Goal: Task Accomplishment & Management: Complete application form

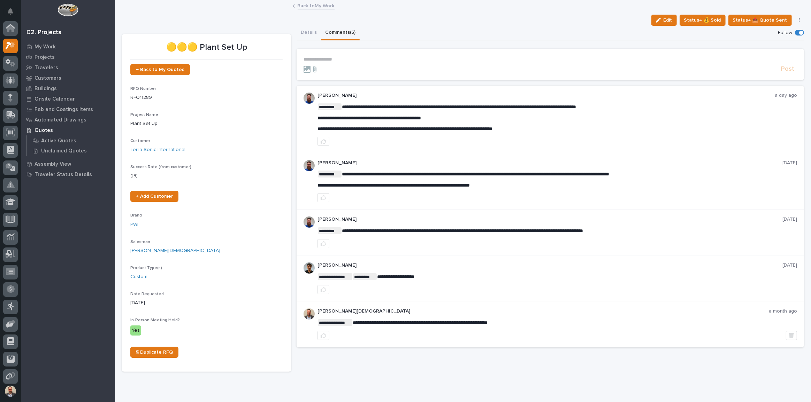
scroll to position [17, 0]
click at [304, 38] on button "Details" at bounding box center [308, 33] width 24 height 15
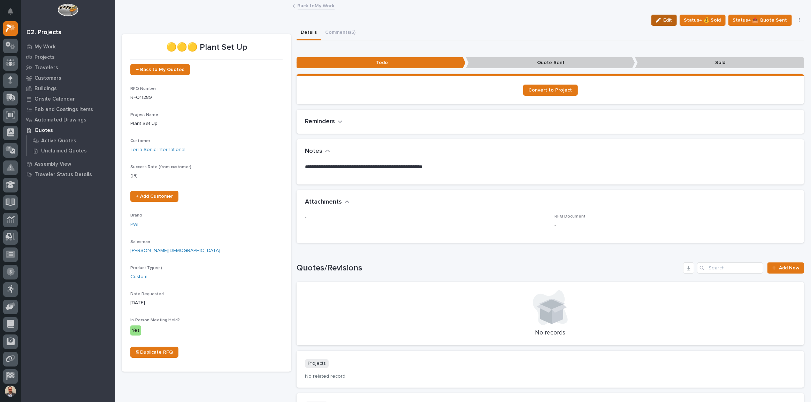
click at [665, 20] on span "Edit" at bounding box center [667, 20] width 9 height 6
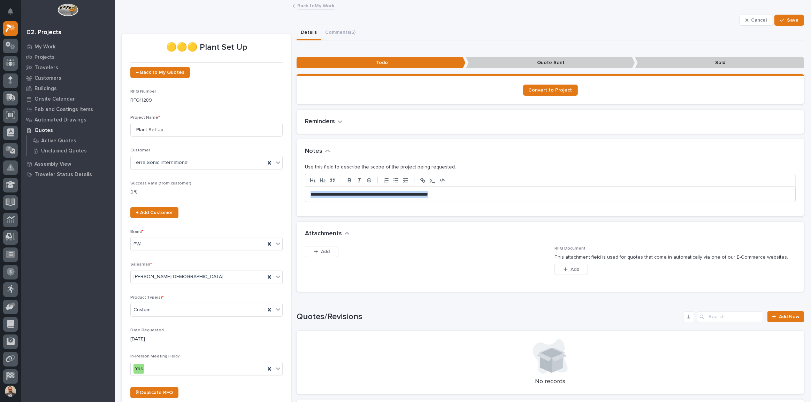
drag, startPoint x: 475, startPoint y: 197, endPoint x: 206, endPoint y: 179, distance: 269.9
click at [206, 179] on div "🟡🟡🟡 Plant Set Up ← Back to My Quotes RFQ Number RFQ11289 Project Name * Plant S…" at bounding box center [463, 279] width 682 height 506
click at [787, 19] on span "Save" at bounding box center [792, 20] width 11 height 6
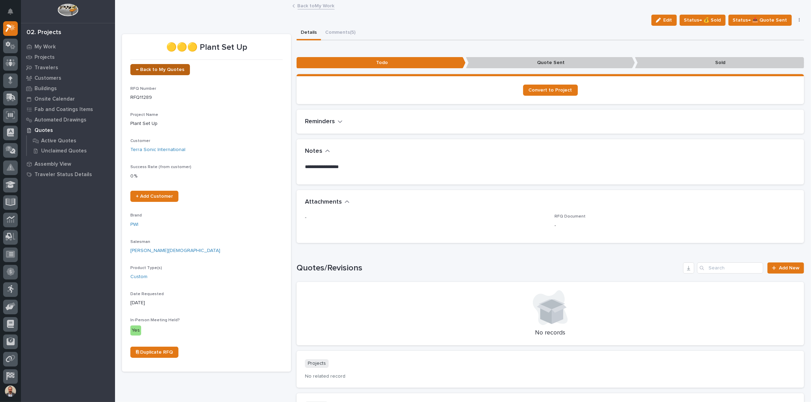
click at [170, 71] on span "← Back to My Quotes" at bounding box center [160, 69] width 48 height 5
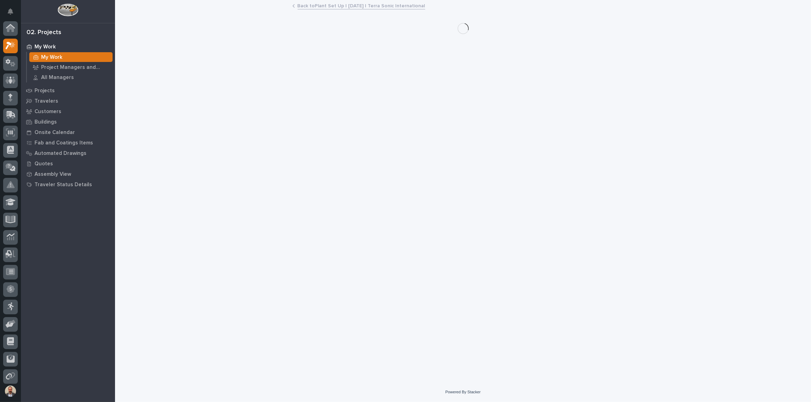
scroll to position [17, 0]
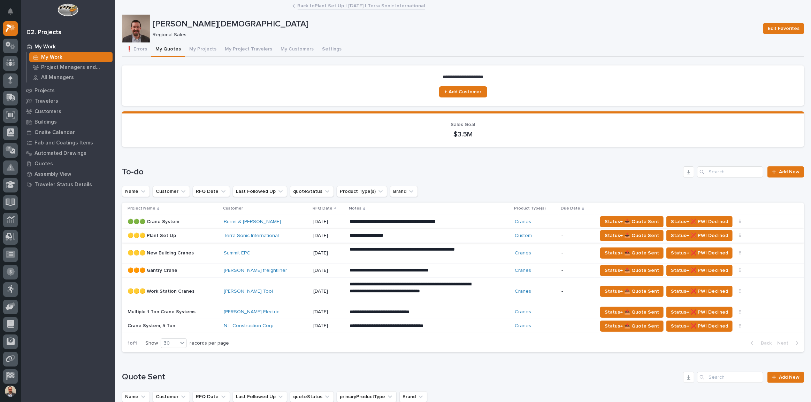
click at [735, 233] on button "button" at bounding box center [740, 235] width 10 height 5
click at [715, 263] on span "🚩 Edit Flags" at bounding box center [704, 261] width 28 height 8
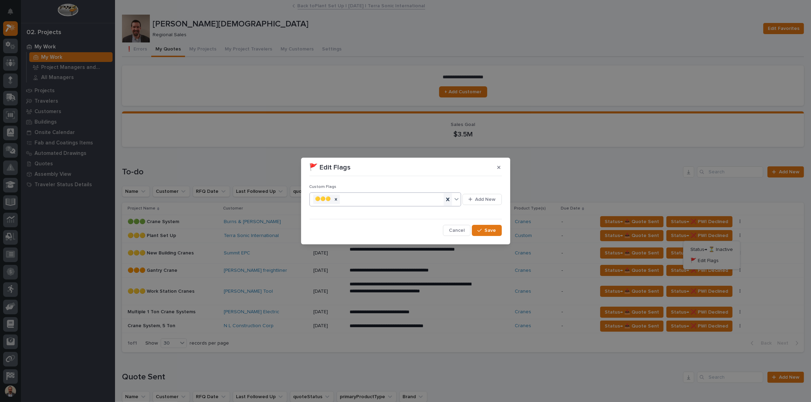
click at [449, 199] on icon at bounding box center [447, 199] width 3 height 3
click at [470, 200] on icon "button" at bounding box center [471, 200] width 4 height 4
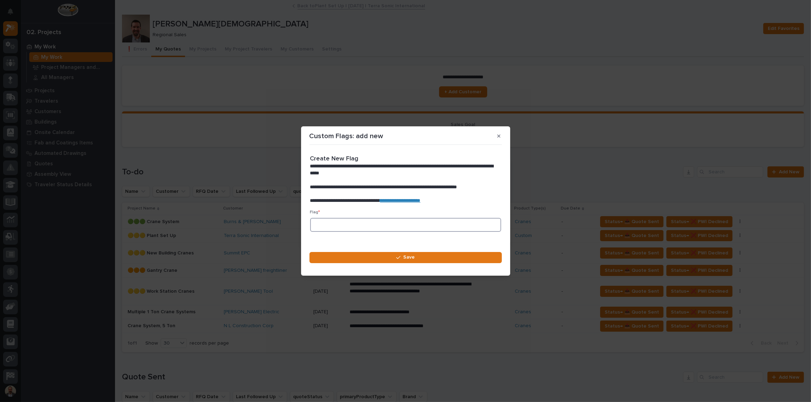
click at [405, 224] on input at bounding box center [405, 225] width 191 height 14
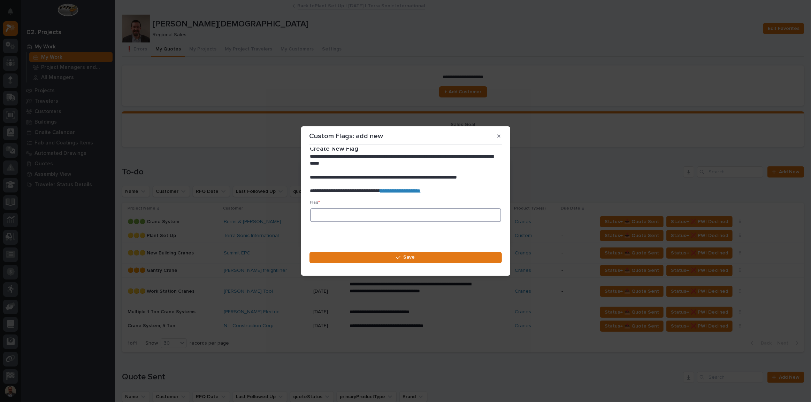
scroll to position [0, 0]
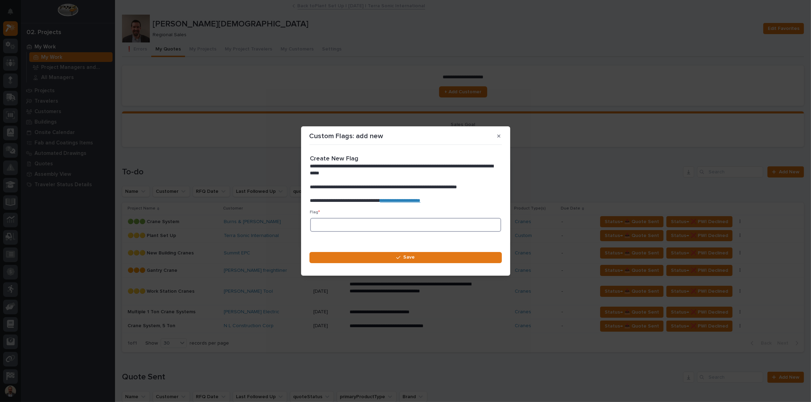
click at [456, 222] on input at bounding box center [405, 225] width 191 height 14
click at [433, 203] on p "**********" at bounding box center [401, 201] width 183 height 7
click at [421, 199] on link "**********" at bounding box center [400, 200] width 40 height 5
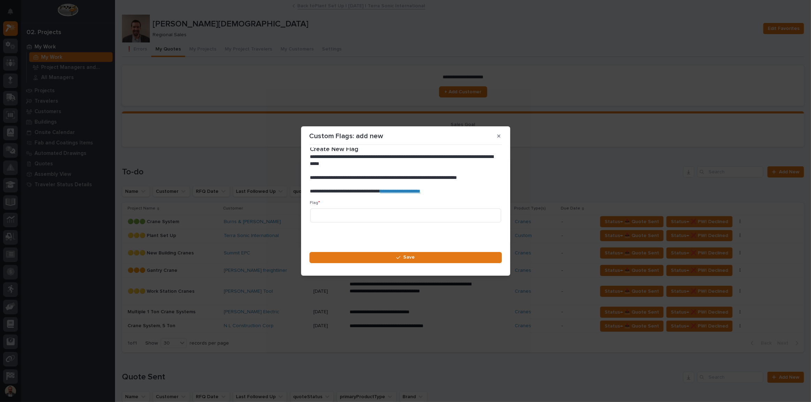
scroll to position [10, 0]
click at [418, 256] on button "Save" at bounding box center [405, 257] width 192 height 11
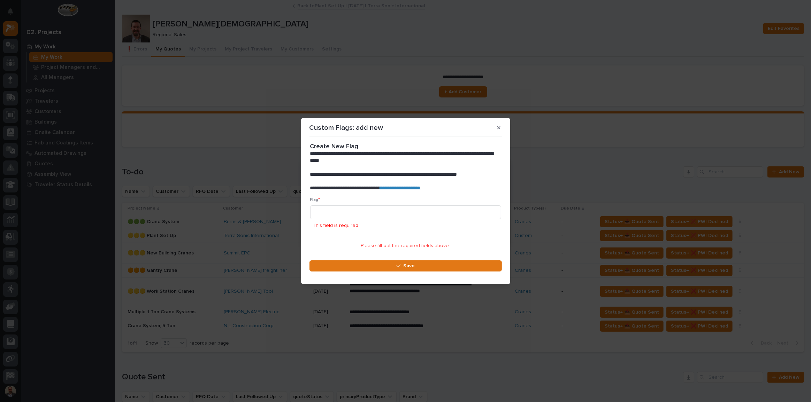
scroll to position [0, 0]
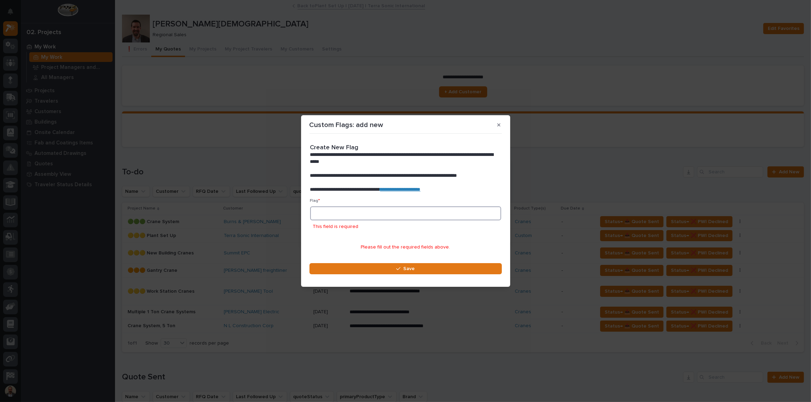
click at [342, 214] on input at bounding box center [405, 214] width 191 height 14
drag, startPoint x: 342, startPoint y: 214, endPoint x: 327, endPoint y: 232, distance: 23.5
click at [327, 232] on div "This field is required" at bounding box center [405, 220] width 191 height 27
click at [417, 190] on link "**********" at bounding box center [400, 189] width 40 height 5
paste input "🟢"
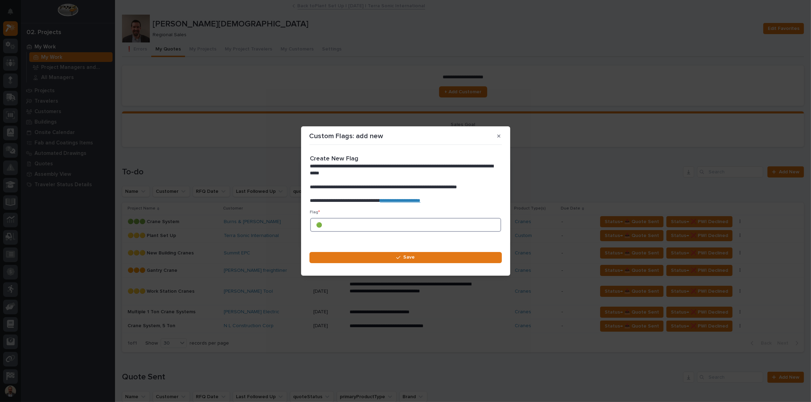
paste input "🟢"
type input "🟢🟢🟢"
click at [397, 256] on icon "button" at bounding box center [398, 257] width 4 height 5
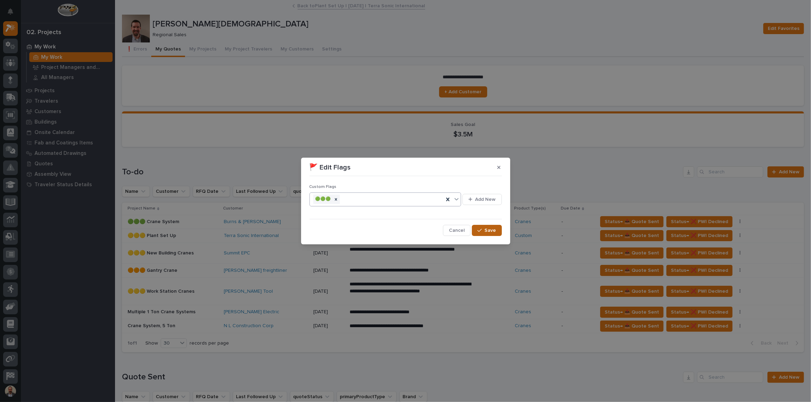
click at [495, 231] on span "Save" at bounding box center [490, 230] width 11 height 6
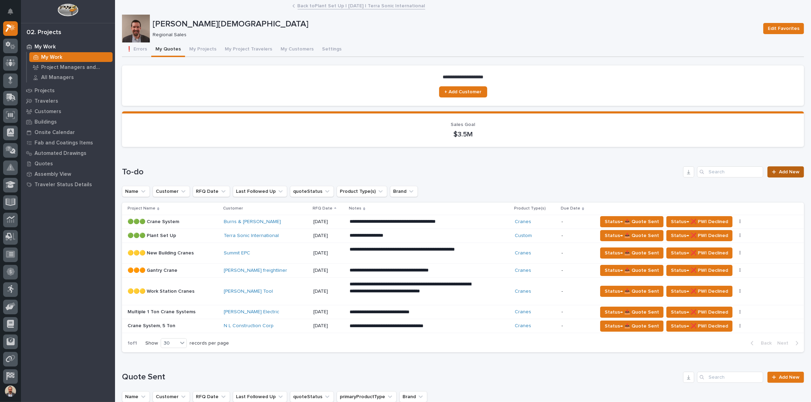
click at [779, 174] on span "Add New" at bounding box center [789, 172] width 21 height 5
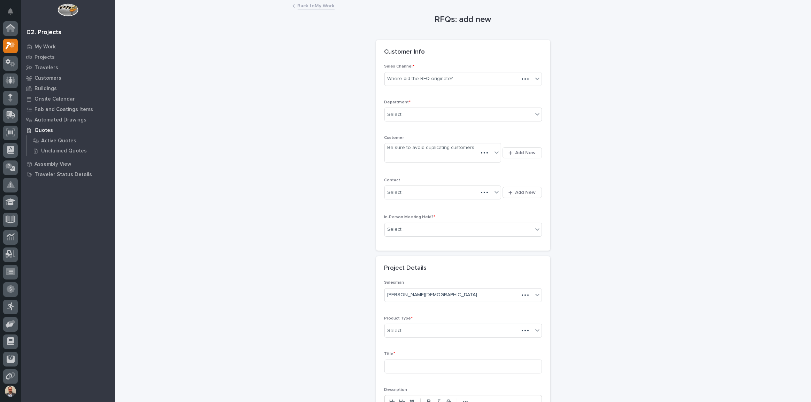
scroll to position [17, 0]
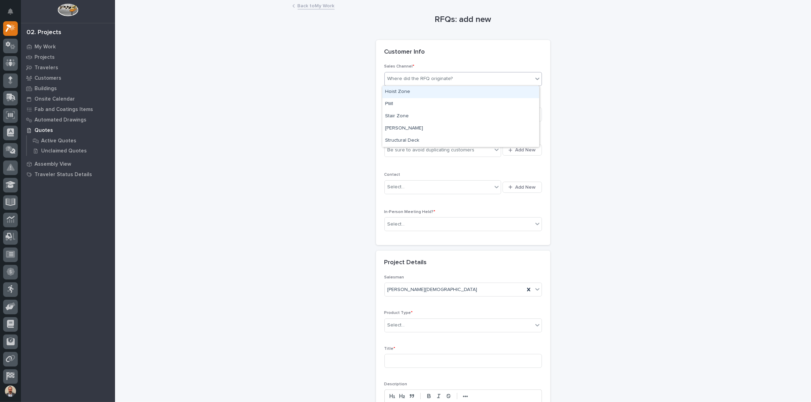
click at [428, 81] on div "Where did the RFQ originate?" at bounding box center [419, 78] width 65 height 7
click at [419, 105] on div "PWI" at bounding box center [460, 104] width 157 height 12
click at [424, 148] on div "Be sure to avoid duplicating customers" at bounding box center [430, 150] width 87 height 7
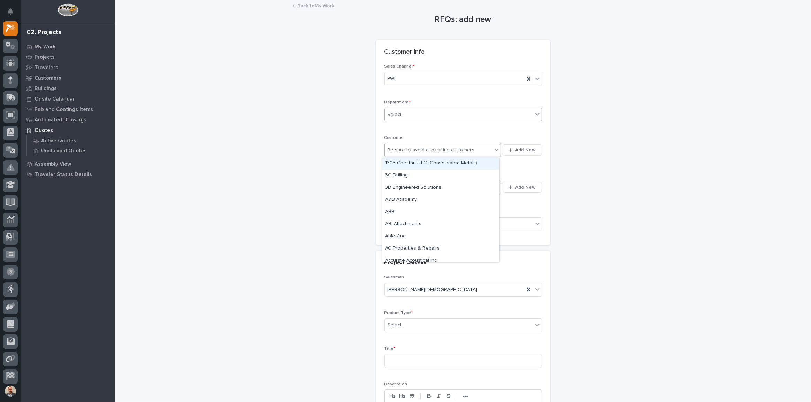
click at [432, 118] on div "Select..." at bounding box center [459, 114] width 148 height 11
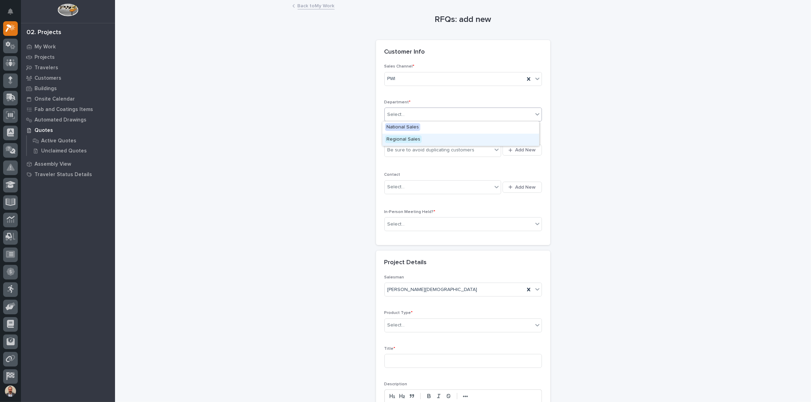
click at [424, 137] on div "Regional Sales" at bounding box center [460, 140] width 157 height 12
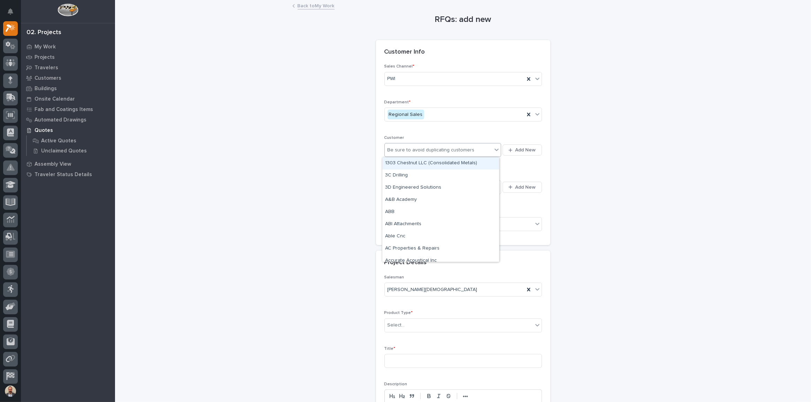
click at [419, 147] on div "Be sure to avoid duplicating customers" at bounding box center [430, 150] width 87 height 7
click at [515, 153] on span "Add New" at bounding box center [525, 150] width 21 height 6
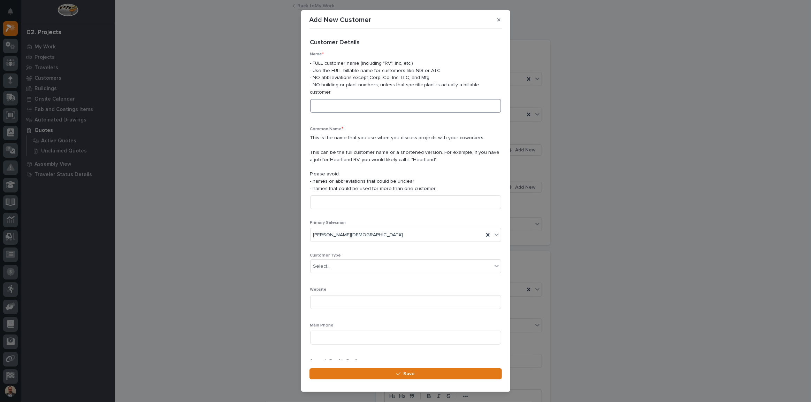
click at [402, 99] on input at bounding box center [405, 106] width 191 height 14
type input "ATC Mobility"
click at [372, 195] on input at bounding box center [405, 202] width 191 height 14
click at [348, 99] on input "ATC Mobility" at bounding box center [405, 106] width 191 height 14
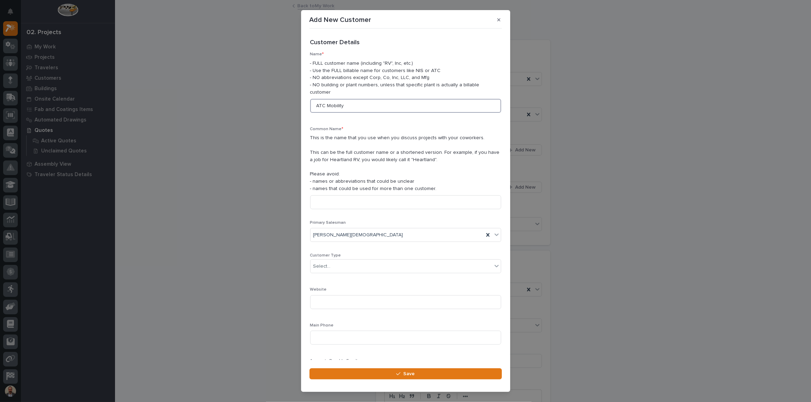
click at [348, 99] on input "ATC Mobility" at bounding box center [405, 106] width 191 height 14
click at [362, 195] on input at bounding box center [405, 202] width 191 height 14
paste input "ATC Mobility"
type input "ATC Mobility"
click at [345, 262] on div "Select..." at bounding box center [401, 266] width 182 height 11
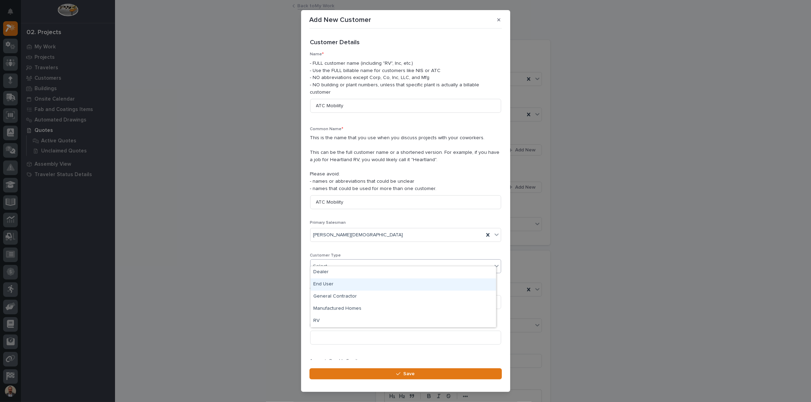
click at [343, 284] on div "End User" at bounding box center [402, 285] width 185 height 12
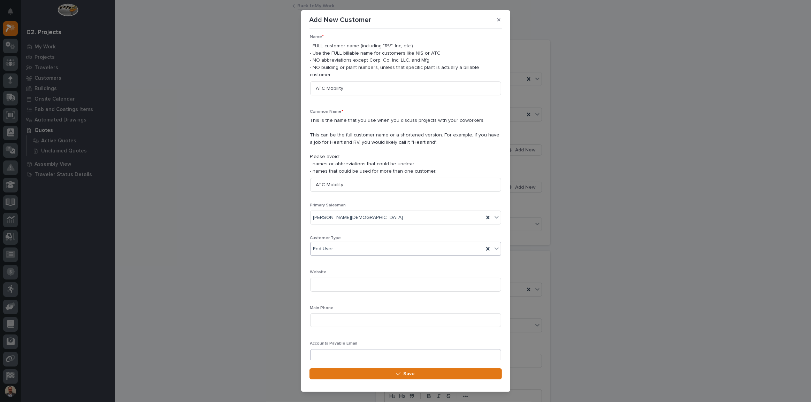
scroll to position [34, 0]
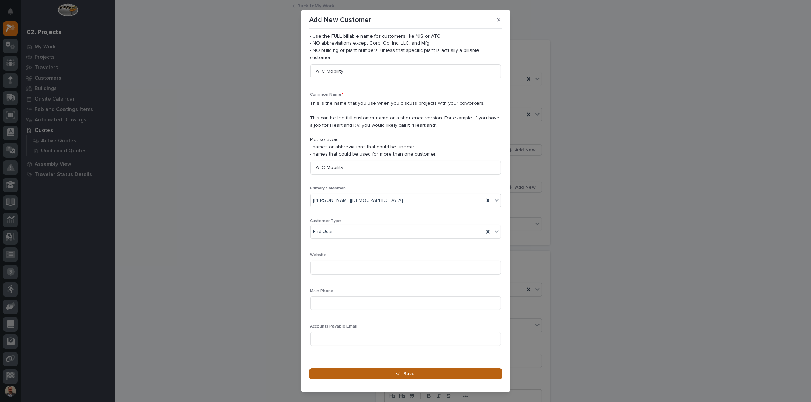
click at [416, 371] on button "Save" at bounding box center [405, 374] width 192 height 11
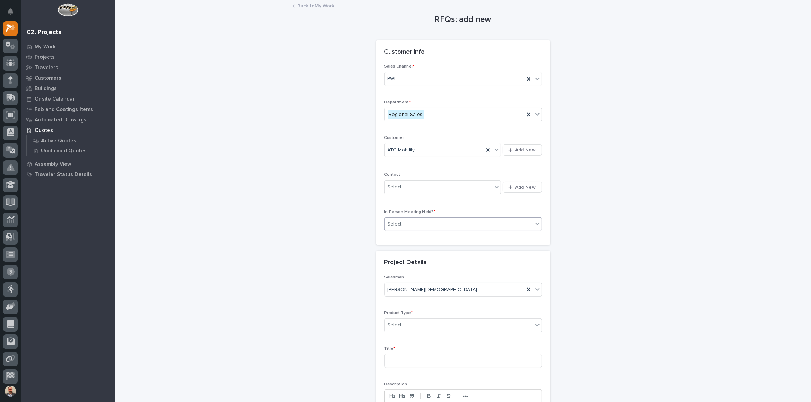
click at [456, 223] on div "Select..." at bounding box center [459, 224] width 148 height 11
click at [436, 239] on div "Yes" at bounding box center [460, 237] width 157 height 12
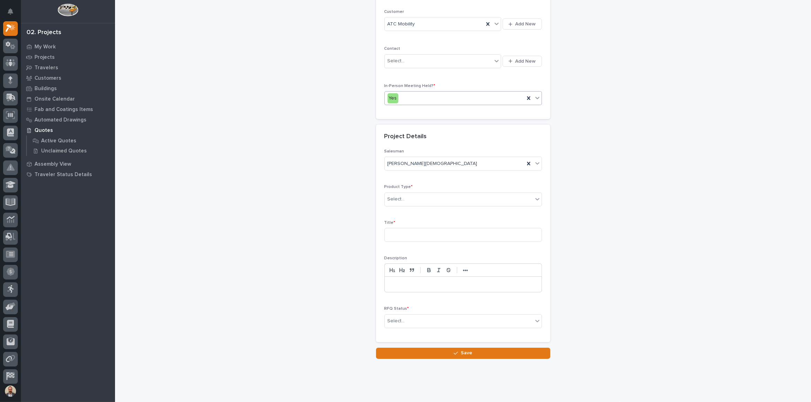
scroll to position [126, 0]
click at [474, 199] on div "Select..." at bounding box center [459, 198] width 148 height 11
click at [452, 220] on div "Cranes" at bounding box center [460, 224] width 157 height 12
click at [449, 235] on input at bounding box center [462, 235] width 157 height 14
type input "Jib Crane"
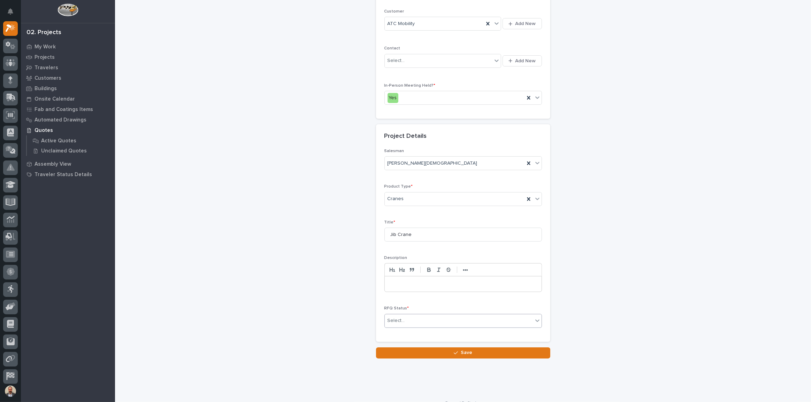
click at [443, 315] on div "Select..." at bounding box center [459, 320] width 148 height 11
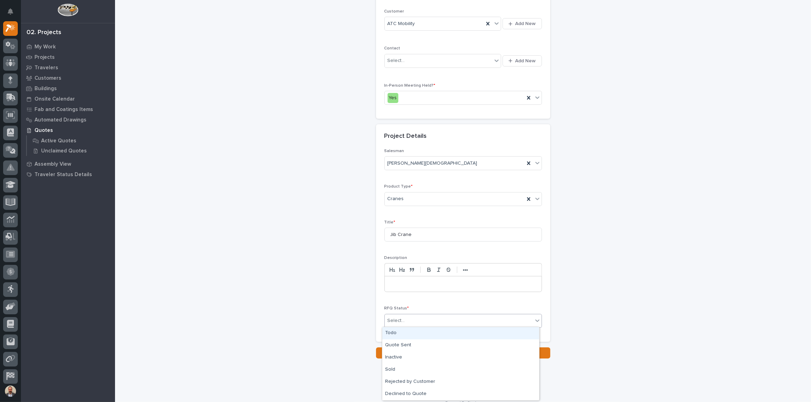
click at [439, 334] on div "Todo" at bounding box center [460, 333] width 157 height 12
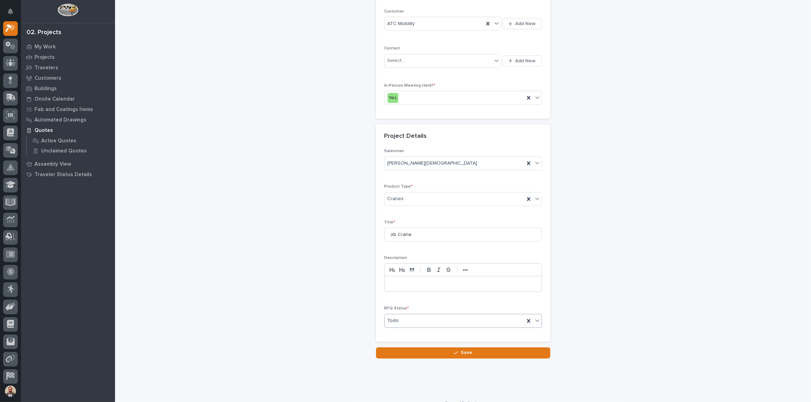
click at [449, 359] on div "Loading... Saving… Loading... Saving… RFQs: add new Loading... Saving… Loading.…" at bounding box center [462, 125] width 689 height 502
click at [451, 357] on button "Save" at bounding box center [463, 353] width 174 height 11
